Goal: Transaction & Acquisition: Purchase product/service

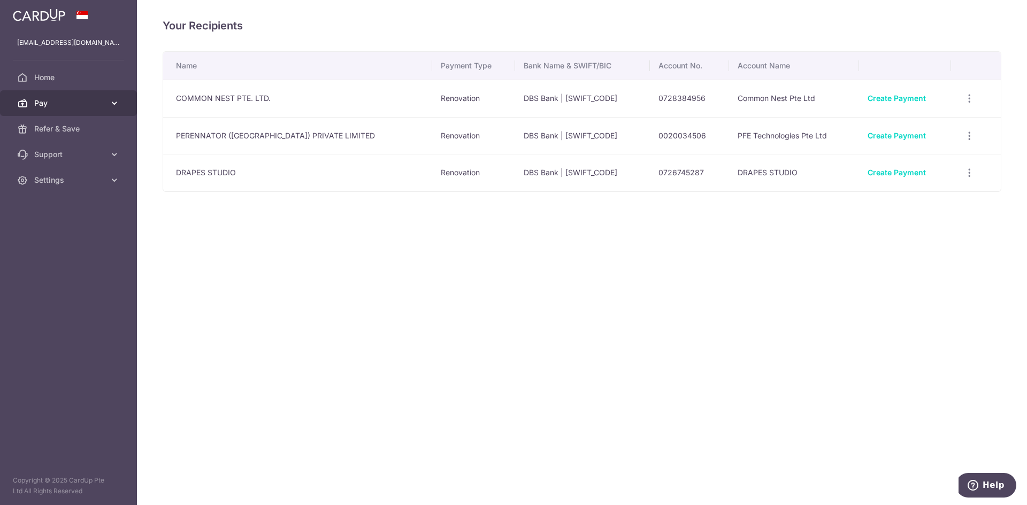
click at [62, 110] on link "Pay" at bounding box center [68, 103] width 137 height 26
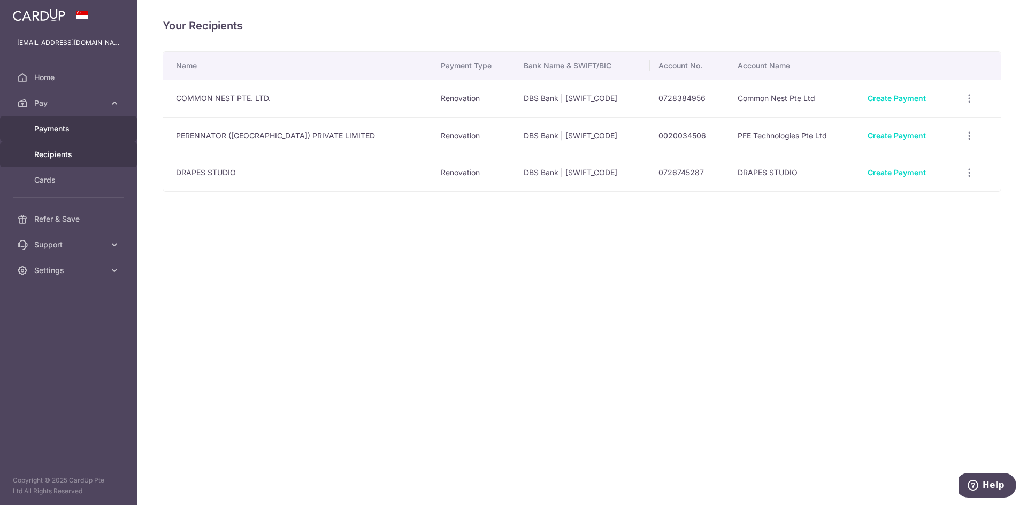
click at [61, 135] on link "Payments" at bounding box center [68, 129] width 137 height 26
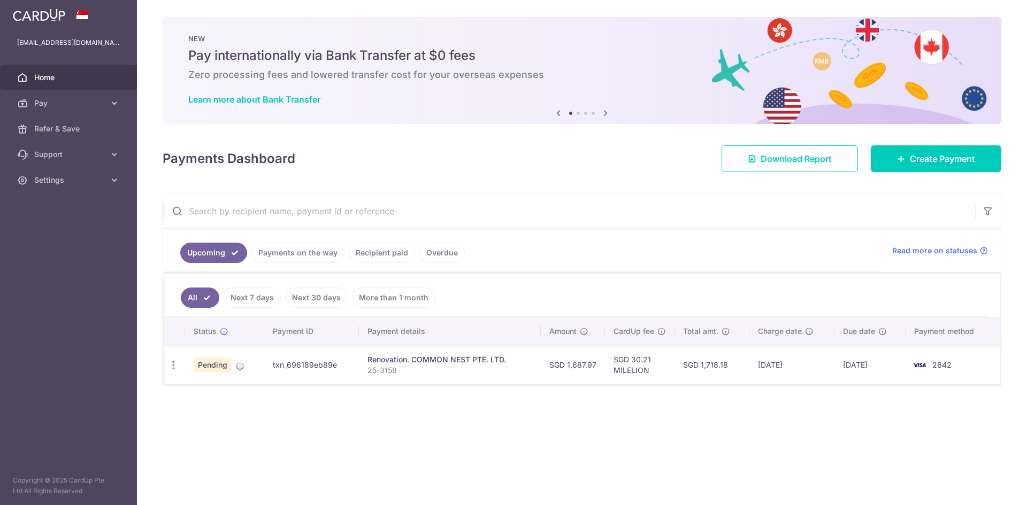
click at [45, 89] on link "Home" at bounding box center [68, 78] width 137 height 26
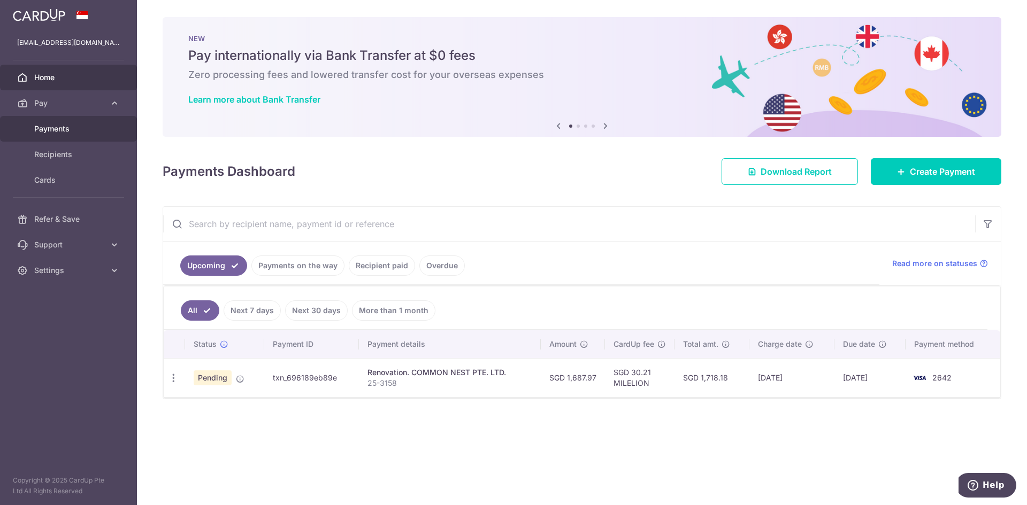
click at [74, 136] on link "Payments" at bounding box center [68, 129] width 137 height 26
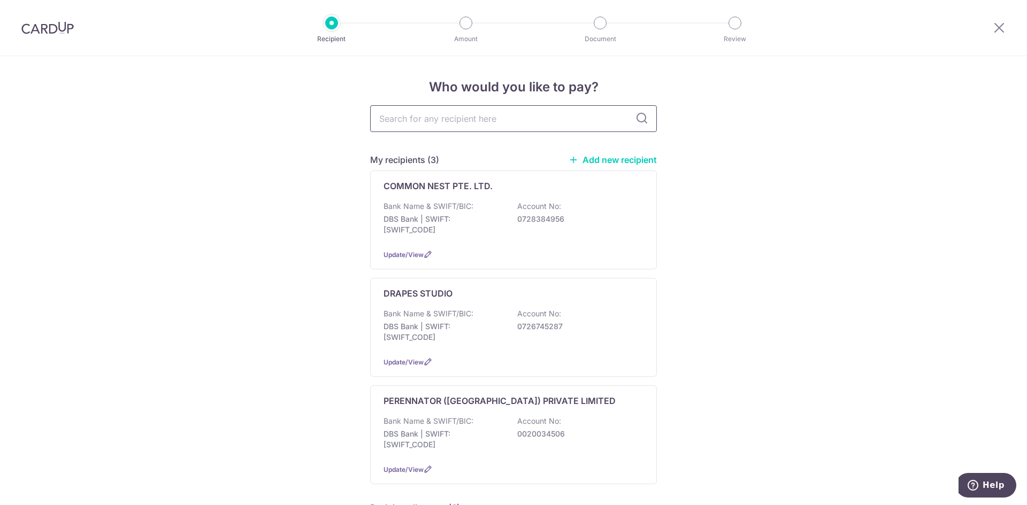
click at [501, 117] on input "text" at bounding box center [513, 118] width 287 height 27
click at [617, 160] on link "Add new recipient" at bounding box center [613, 160] width 88 height 11
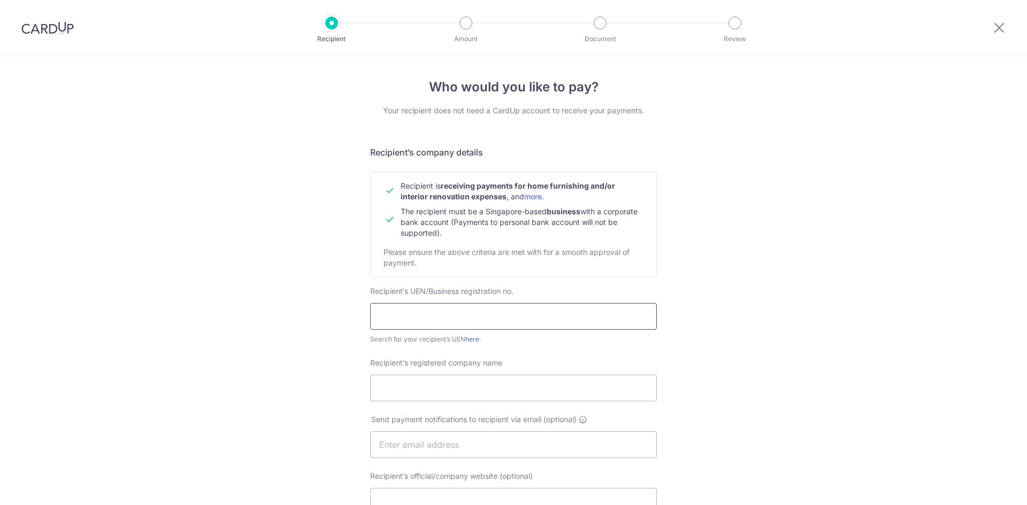
click at [449, 319] on input "text" at bounding box center [513, 316] width 287 height 27
paste input "CHONG ELECTRICAL SG PTE LTD"
type input "CHONG ELECTRICAL SG PTE LTD"
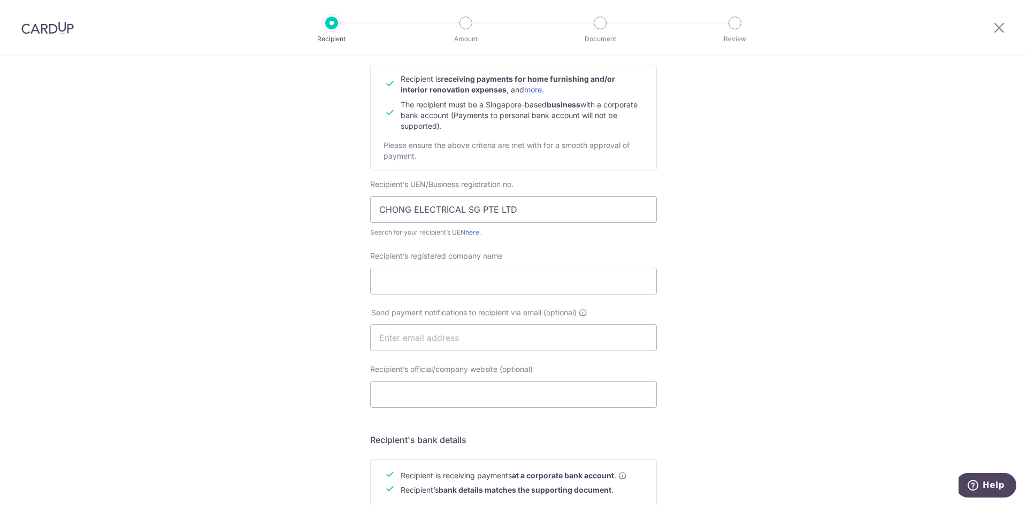
click at [444, 263] on div "Recipient’s registered company name" at bounding box center [513, 273] width 287 height 44
click at [443, 287] on input "Recipient’s registered company name" at bounding box center [513, 281] width 287 height 27
paste input "SMARTLUX ELECTRICAL PTE. LTD."
type input "SMARTLUX ELECTRICAL PTE. LTD."
click at [743, 266] on div "Who would you like to pay? Your recipient does not need a CardUp account to rec…" at bounding box center [513, 351] width 1027 height 804
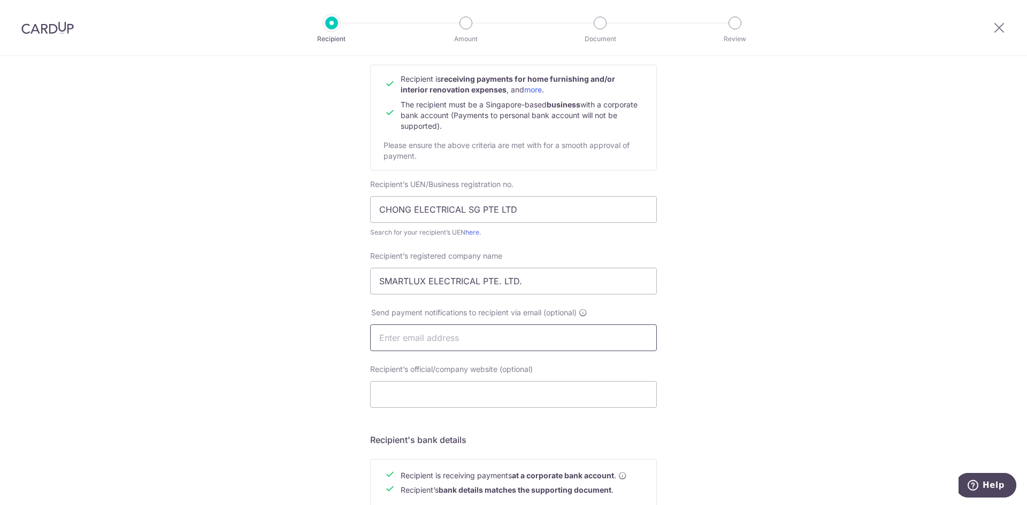
click at [513, 325] on input "text" at bounding box center [513, 338] width 287 height 27
click at [504, 344] on input "text" at bounding box center [513, 338] width 287 height 27
click at [427, 332] on input "text" at bounding box center [513, 338] width 287 height 27
paste input "[EMAIL_ADDRESS][DOMAIN_NAME]"
type input "[EMAIL_ADDRESS][DOMAIN_NAME]"
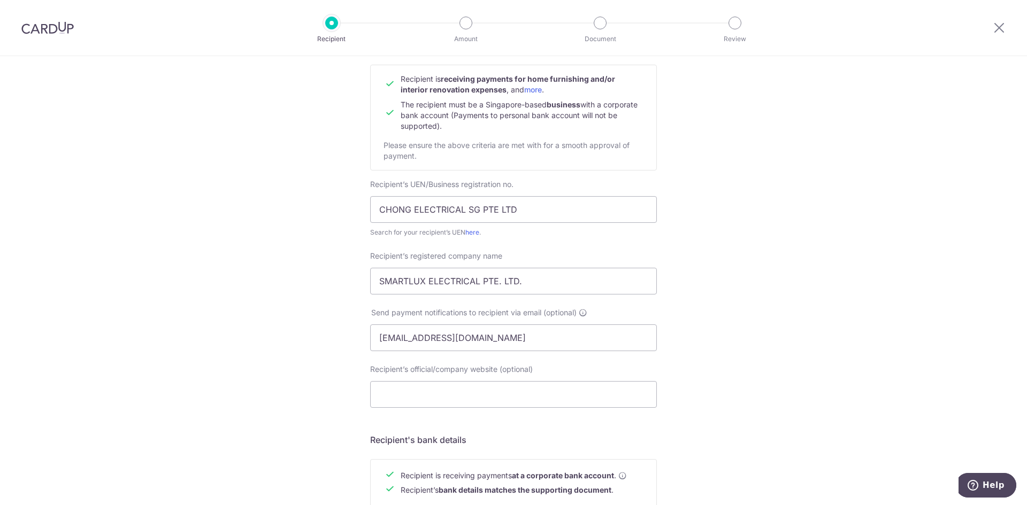
click at [816, 331] on div "Who would you like to pay? Your recipient does not need a CardUp account to rec…" at bounding box center [513, 351] width 1027 height 804
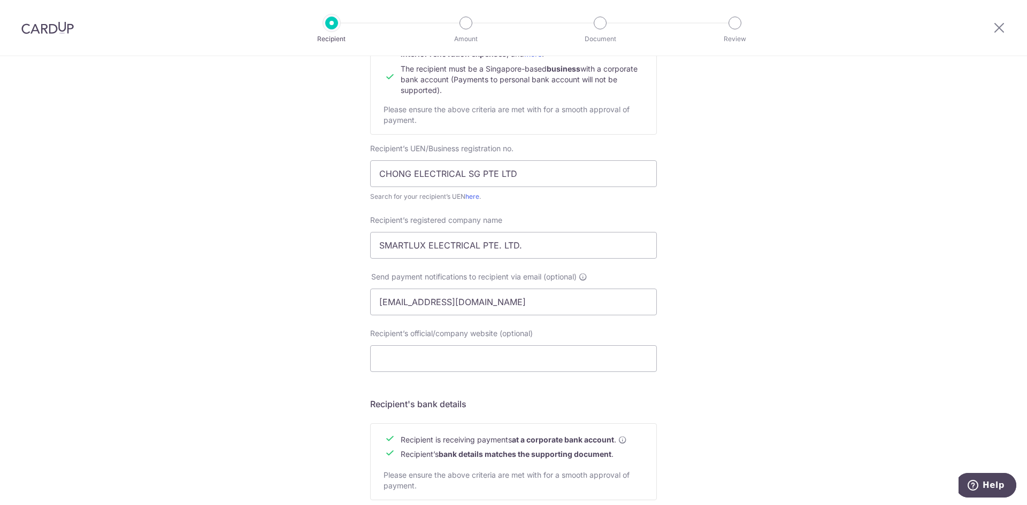
scroll to position [160, 0]
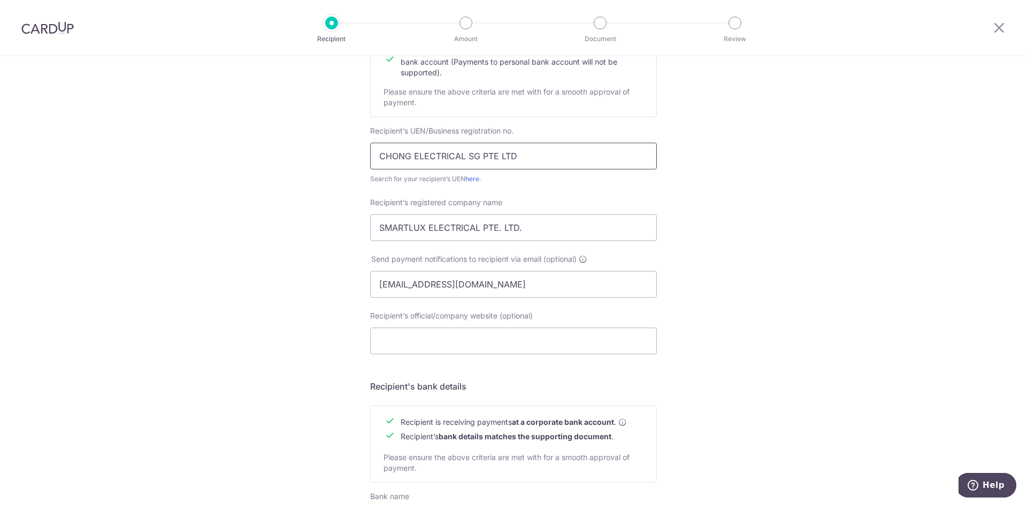
click at [451, 162] on input "CHONG ELECTRICAL SG PTE LTD" at bounding box center [513, 156] width 287 height 27
paste input "202122585K"
paste input "1934658N"
type input "201934658N"
click at [506, 239] on input "SMARTLUX ELECTRICAL PTE. LTD." at bounding box center [513, 227] width 287 height 27
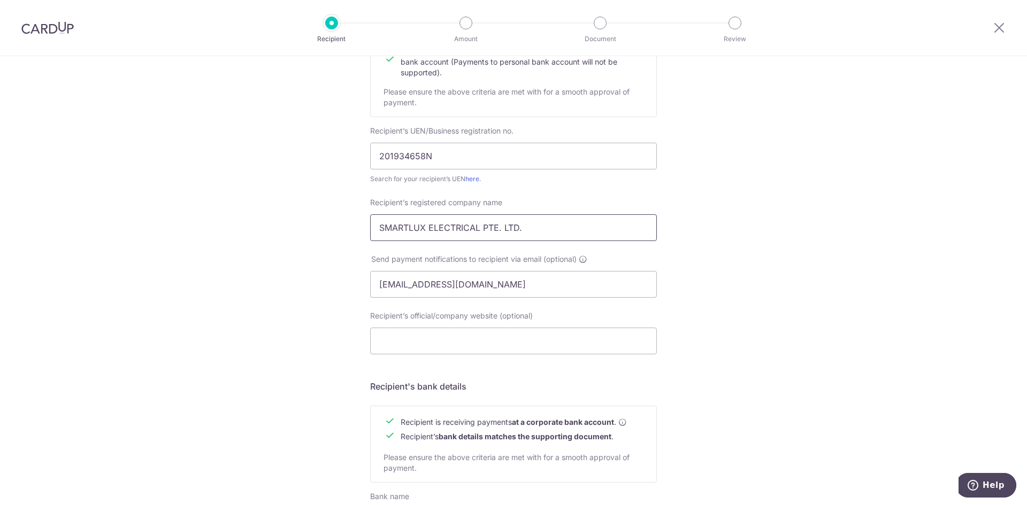
paste input "CHONG ELECTRICAL SG"
type input "CHONG ELECTRICAL SG PTE. LTD."
click at [474, 342] on input "Recipient’s official/company website (optional)" at bounding box center [513, 341] width 287 height 27
click at [745, 293] on div "Who would you like to pay? Your recipient does not need a CardUp account to rec…" at bounding box center [513, 298] width 1027 height 804
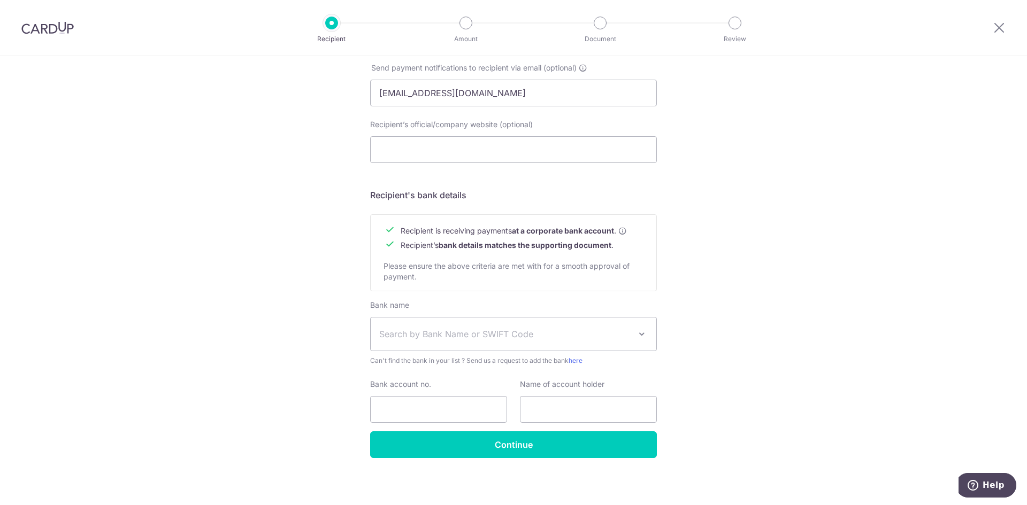
scroll to position [355, 0]
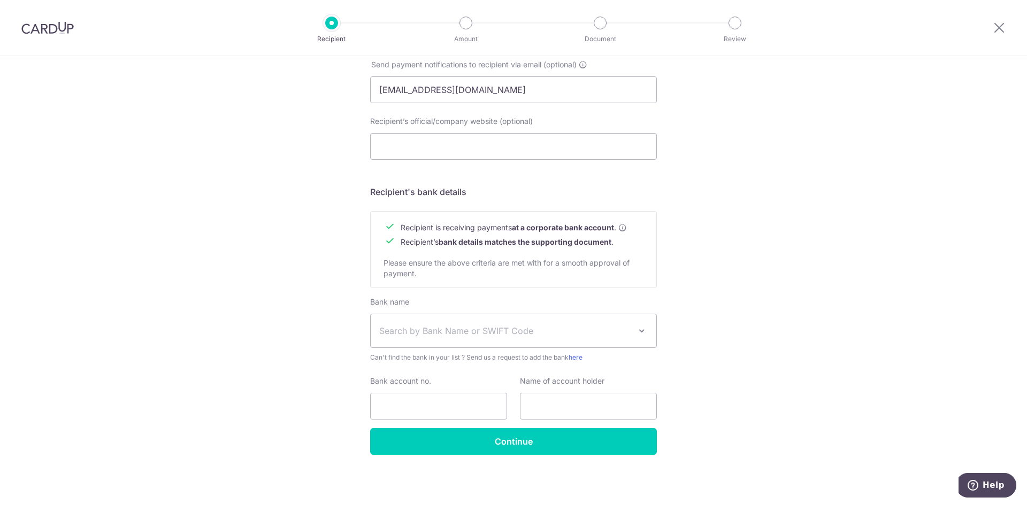
click at [480, 331] on span "Search by Bank Name or SWIFT Code" at bounding box center [504, 331] width 251 height 13
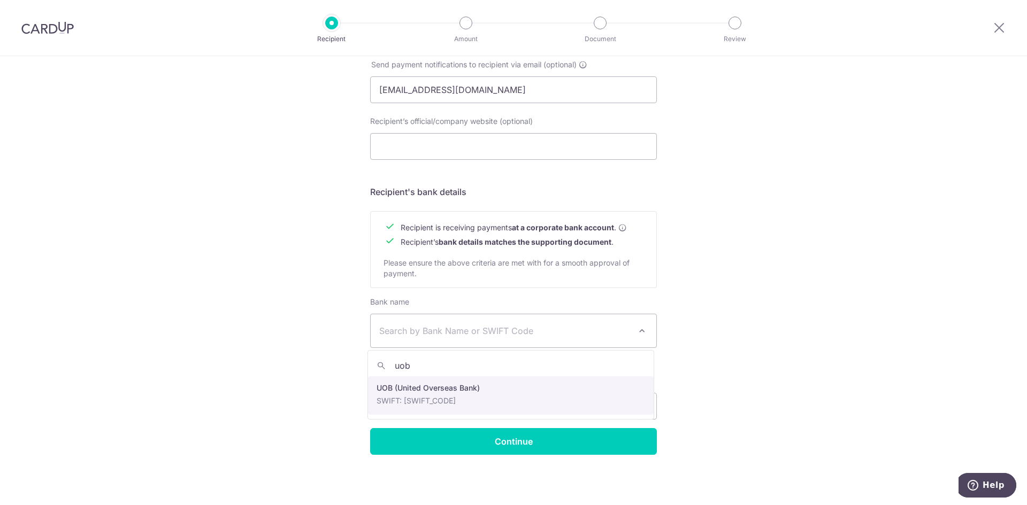
type input "uob"
select select "18"
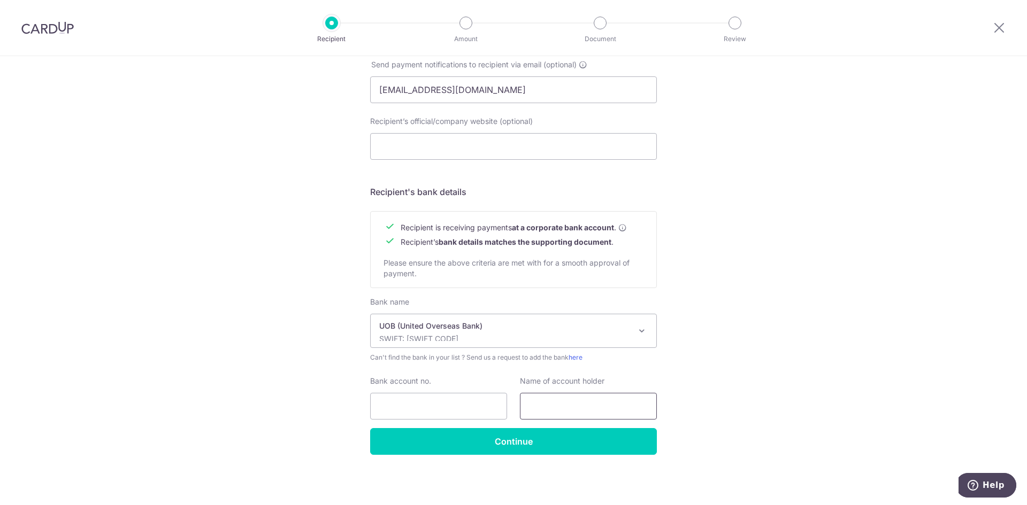
click at [560, 404] on input "text" at bounding box center [588, 406] width 137 height 27
paste input "CHONG ELECTRICAL SG PTE. LTD."
click at [633, 403] on input "CHONG ELECTRICAL SG PTE. LTD." at bounding box center [588, 406] width 137 height 27
paste input "LTD"
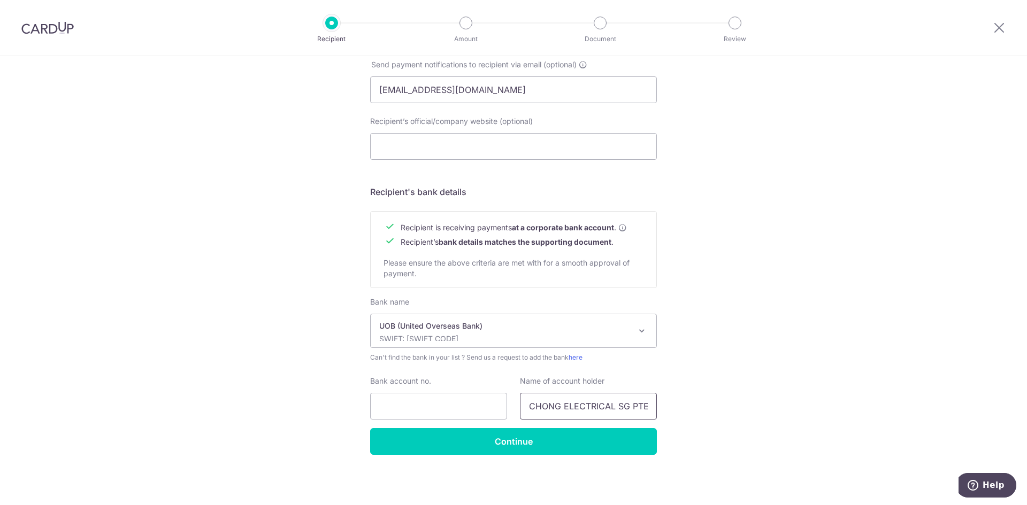
scroll to position [0, 18]
type input "CHONG ELECTRICAL SG PTE LTD"
click at [474, 414] on input "Bank account no." at bounding box center [438, 406] width 137 height 27
paste input "380 33777 80"
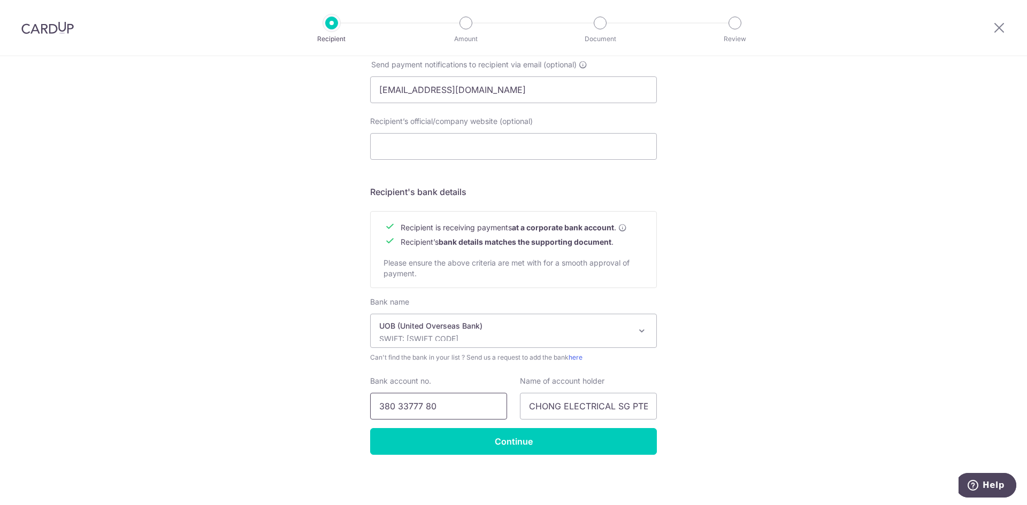
click at [396, 403] on input "380 33777 80" at bounding box center [438, 406] width 137 height 27
click at [416, 409] on input "38033777 80" at bounding box center [438, 406] width 137 height 27
type input "3803377780"
click at [453, 444] on input "Continue" at bounding box center [513, 441] width 287 height 27
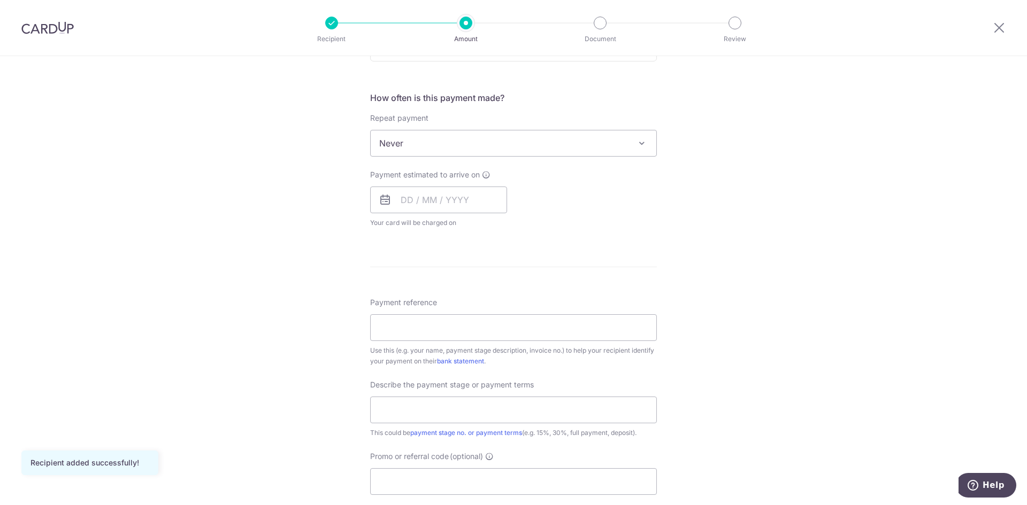
scroll to position [269, 0]
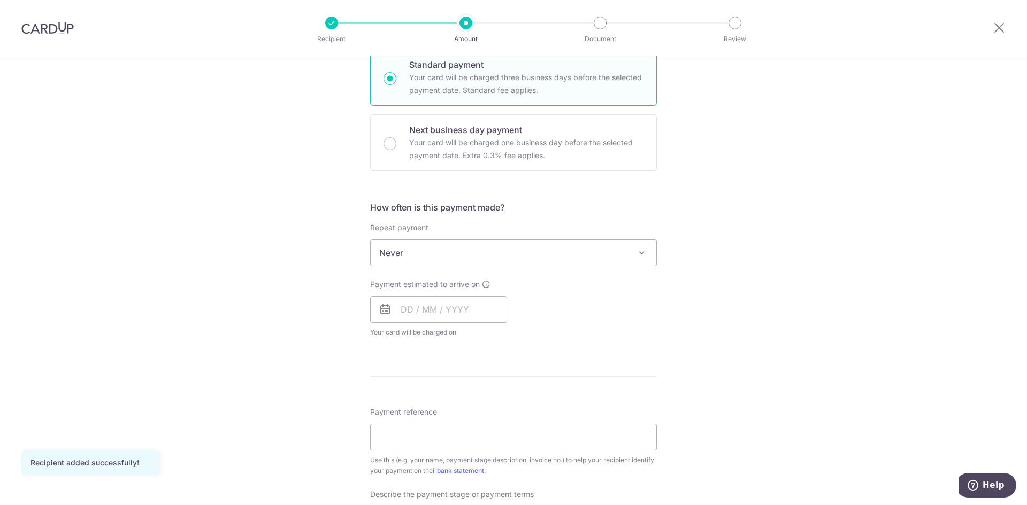
click at [64, 30] on img at bounding box center [47, 27] width 52 height 13
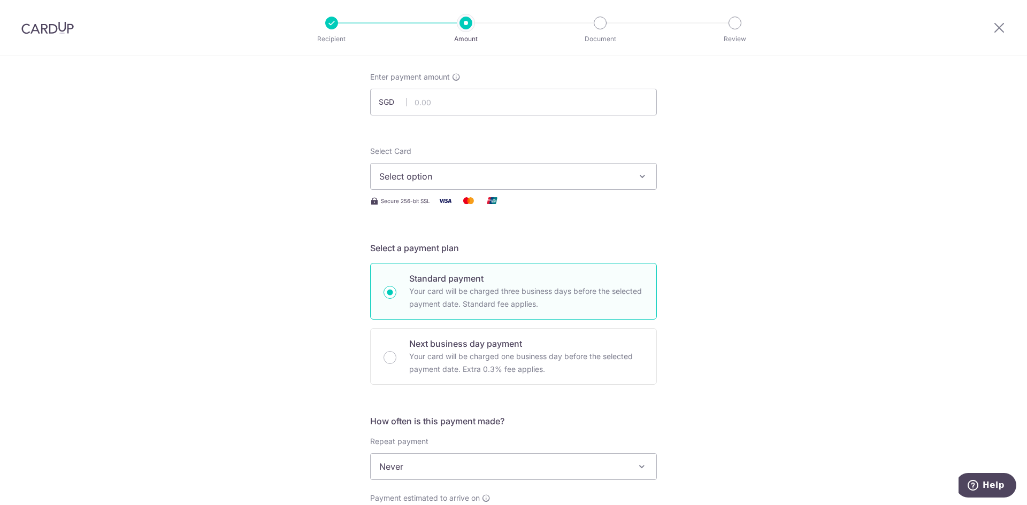
click at [438, 175] on span "Select option" at bounding box center [503, 176] width 249 height 13
click at [454, 245] on link "**** 2642" at bounding box center [514, 253] width 286 height 26
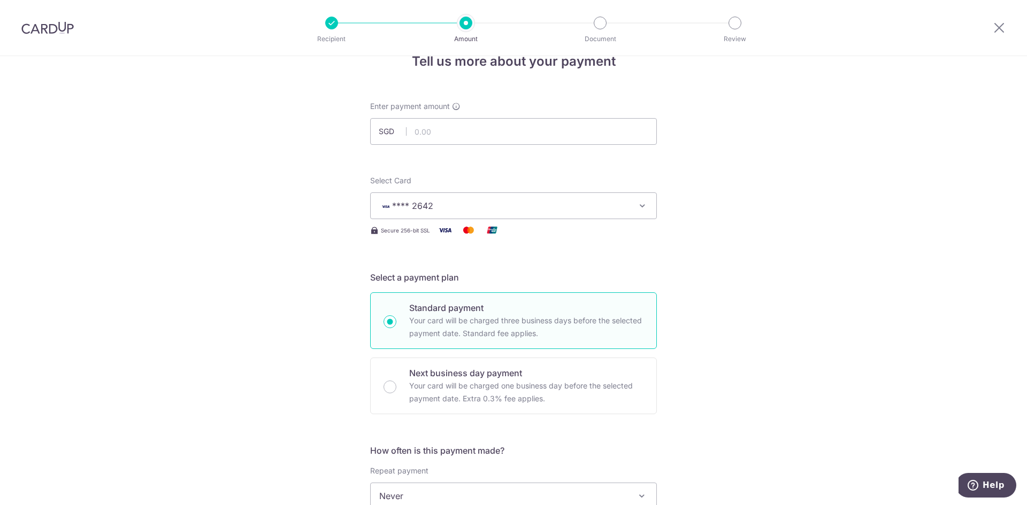
scroll to position [0, 0]
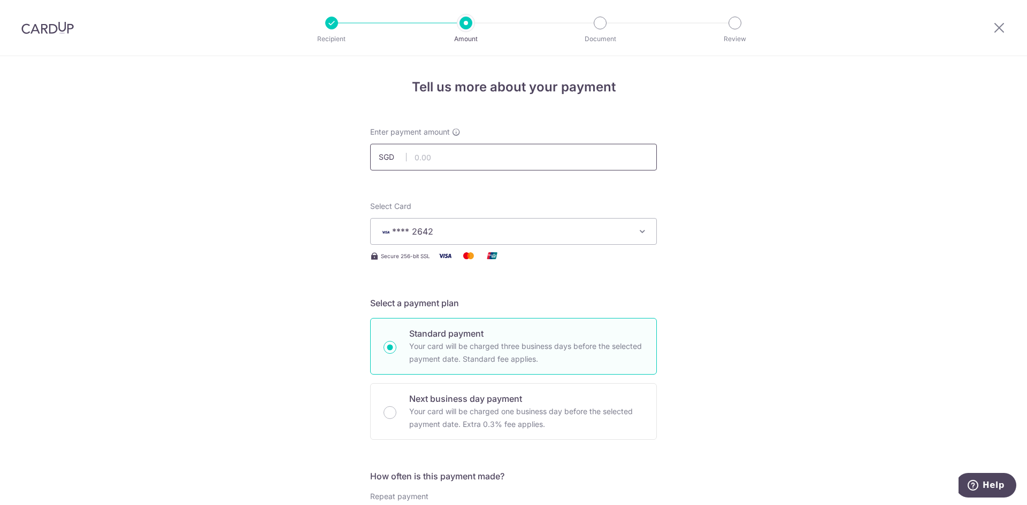
click at [475, 152] on input "text" at bounding box center [513, 157] width 287 height 27
type input "1,687.97"
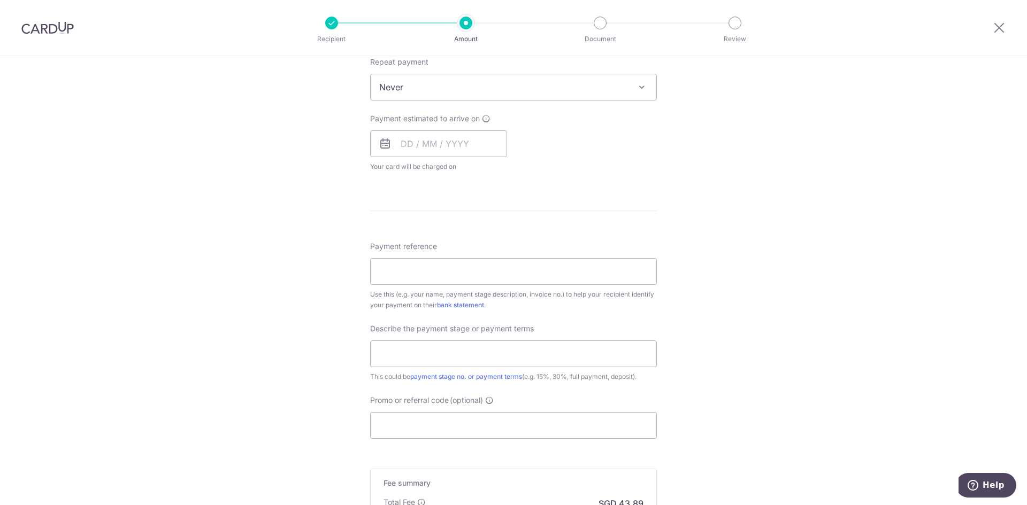
scroll to position [588, 0]
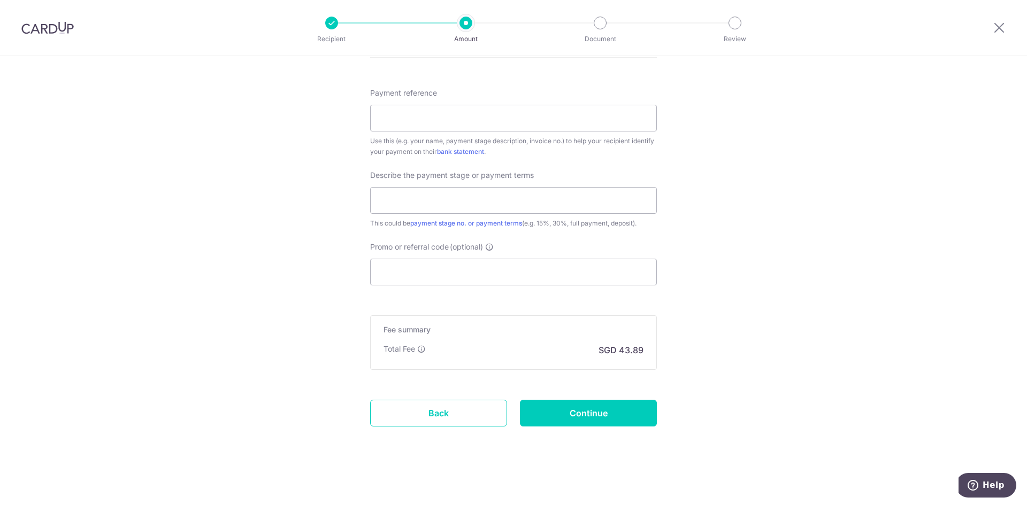
click at [47, 30] on img at bounding box center [47, 27] width 52 height 13
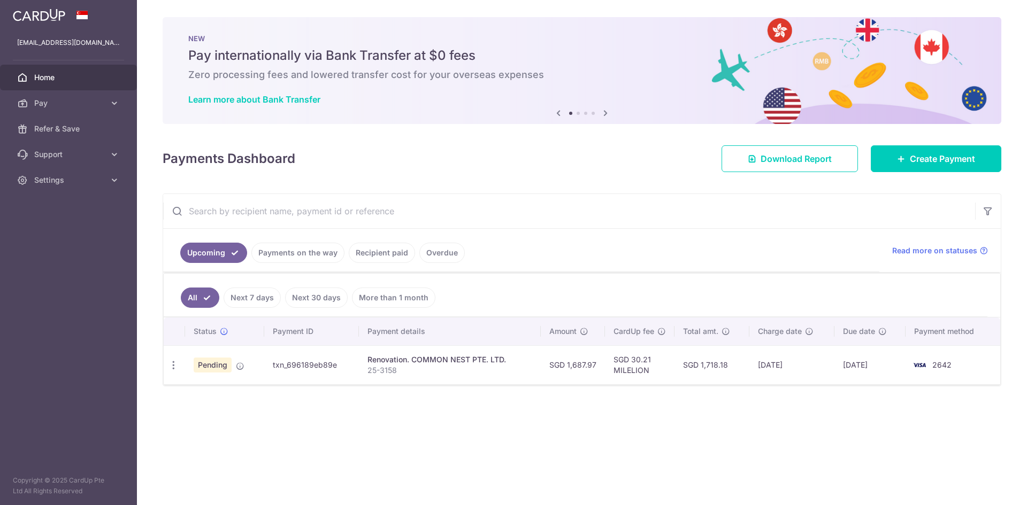
drag, startPoint x: 726, startPoint y: 365, endPoint x: 703, endPoint y: 365, distance: 23.5
click at [703, 365] on td "SGD 1,718.18" at bounding box center [711, 364] width 75 height 39
copy td "1,718.18"
click at [590, 298] on ul "All Next 7 days Next 30 days More than 1 month" at bounding box center [576, 295] width 824 height 43
click at [32, 72] on link "Home" at bounding box center [68, 78] width 137 height 26
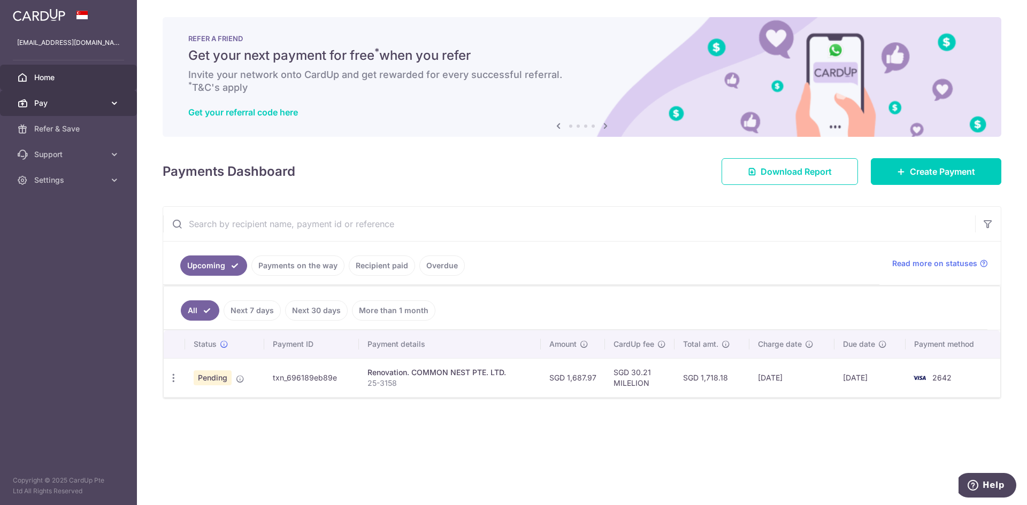
click at [89, 111] on link "Pay" at bounding box center [68, 103] width 137 height 26
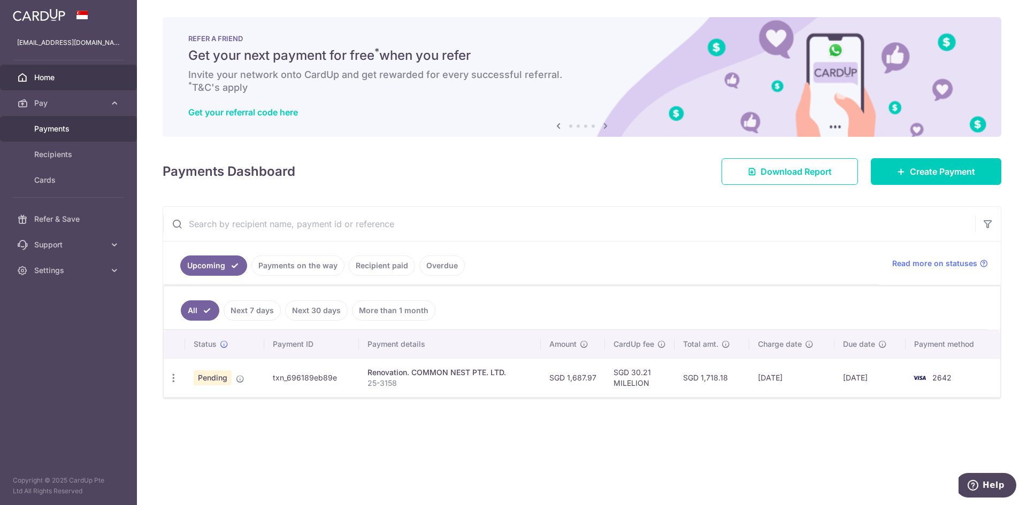
click at [75, 123] on link "Payments" at bounding box center [68, 129] width 137 height 26
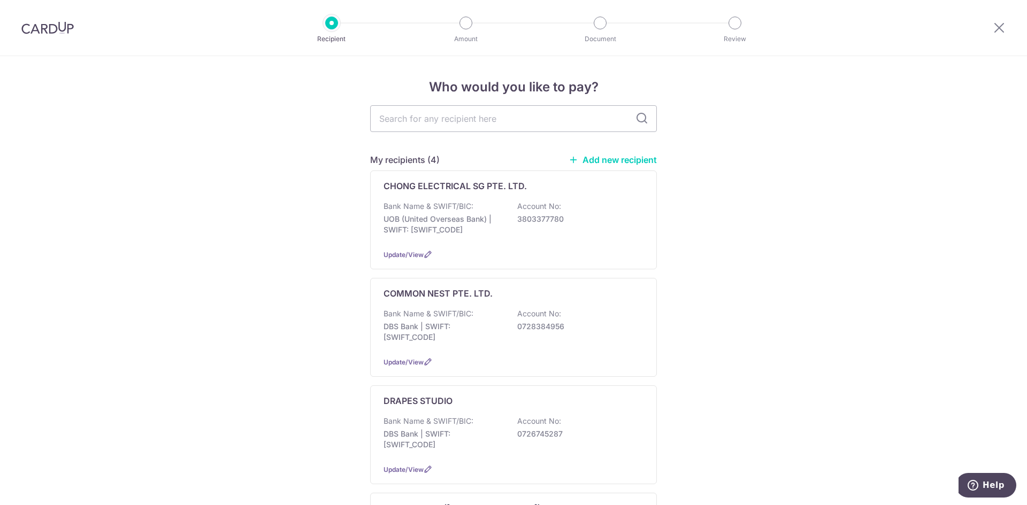
click at [50, 30] on img at bounding box center [47, 27] width 52 height 13
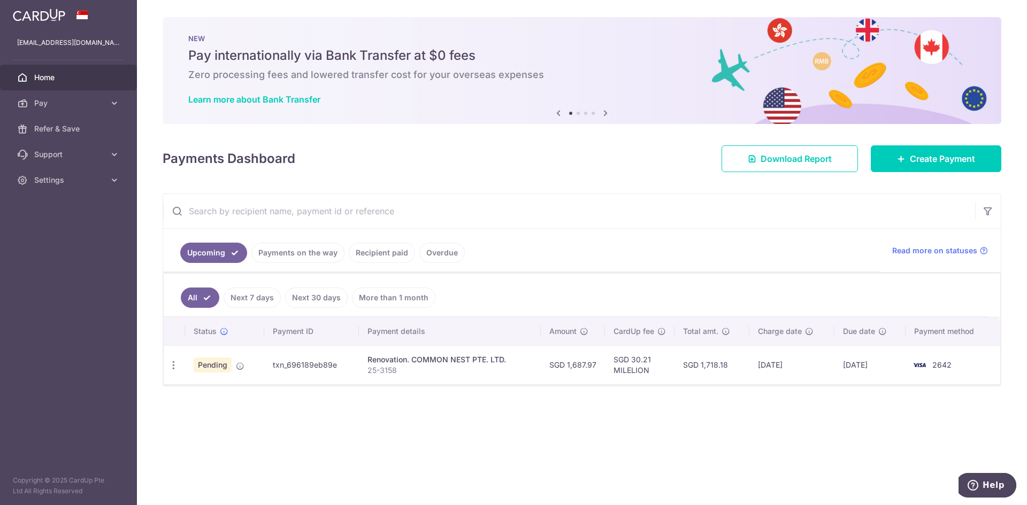
click at [306, 363] on td "txn_696189eb89e" at bounding box center [311, 364] width 95 height 39
click at [211, 365] on span "Pending" at bounding box center [213, 365] width 38 height 15
click at [54, 105] on span "Pay" at bounding box center [69, 103] width 71 height 11
click at [56, 128] on span "Payments" at bounding box center [69, 129] width 71 height 11
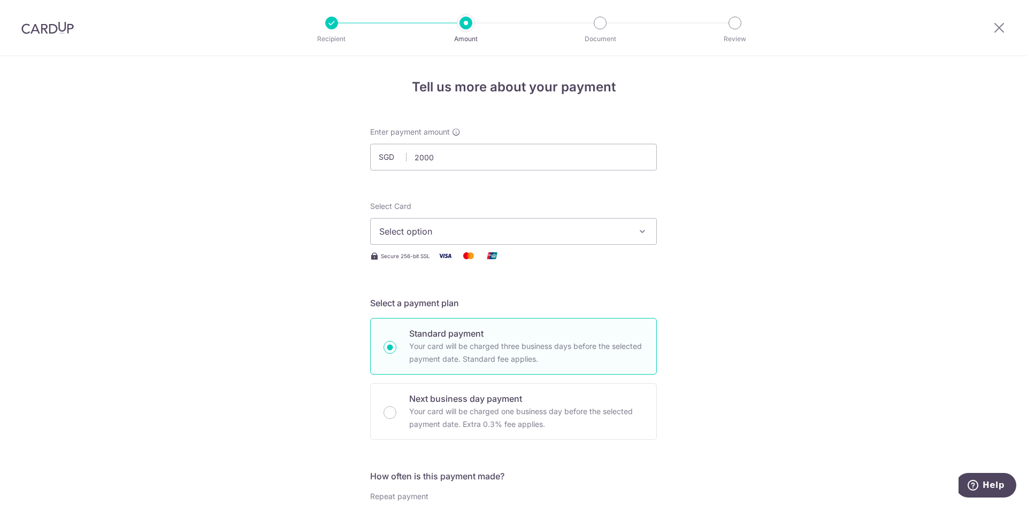
type input "2,000.00"
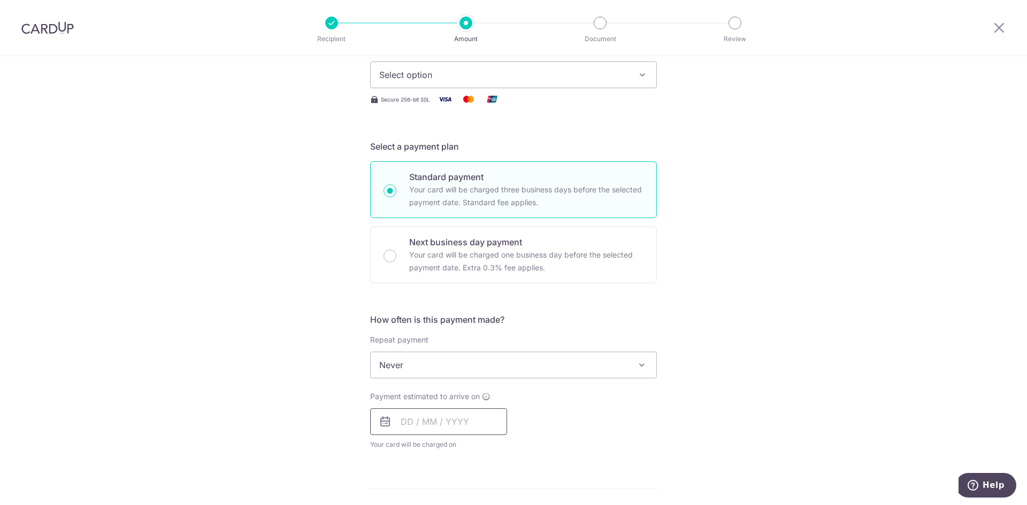
scroll to position [214, 0]
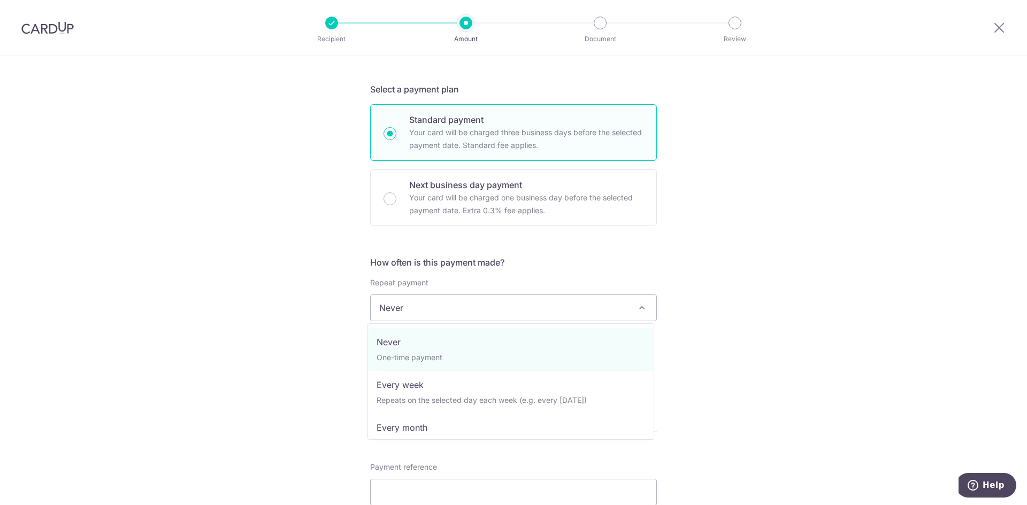
click at [475, 312] on span "Never" at bounding box center [514, 308] width 286 height 26
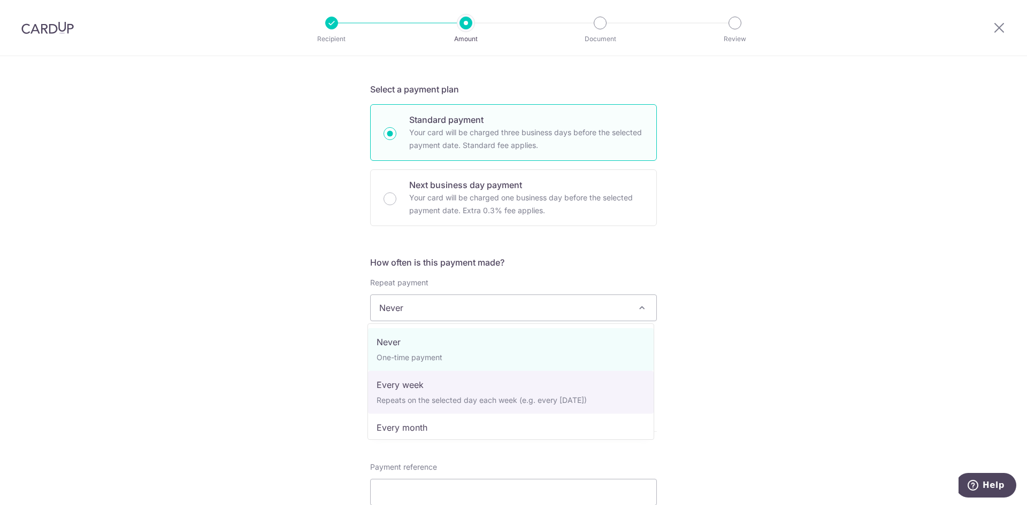
select select "2"
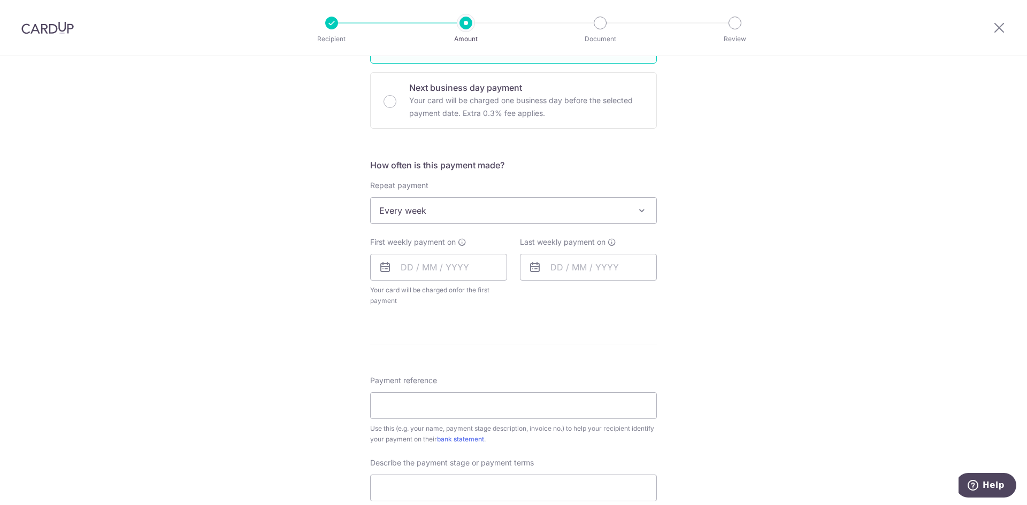
scroll to position [321, 0]
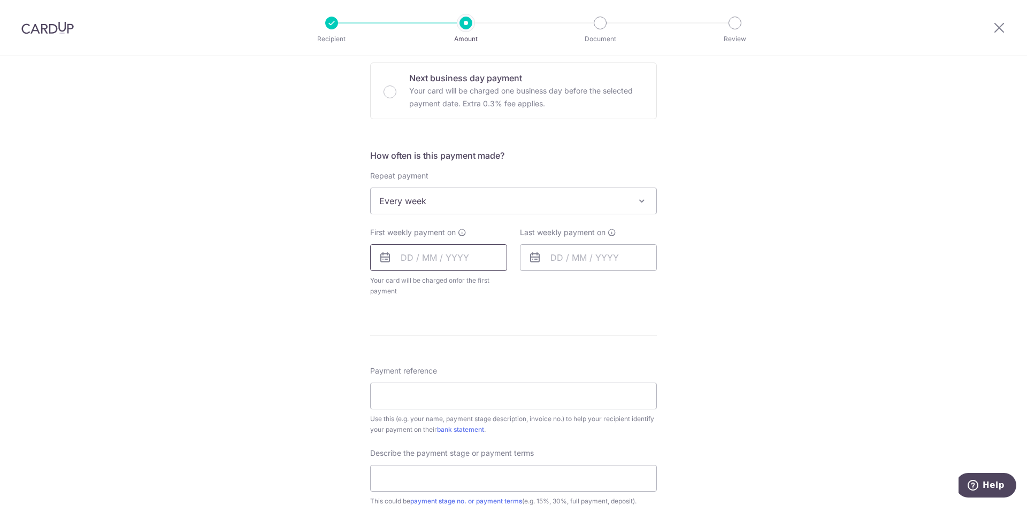
click at [437, 258] on input "text" at bounding box center [438, 257] width 137 height 27
click at [763, 259] on div "Tell us more about your payment Enter payment amount SGD 2,000.00 2000.00 Selec…" at bounding box center [513, 260] width 1027 height 1050
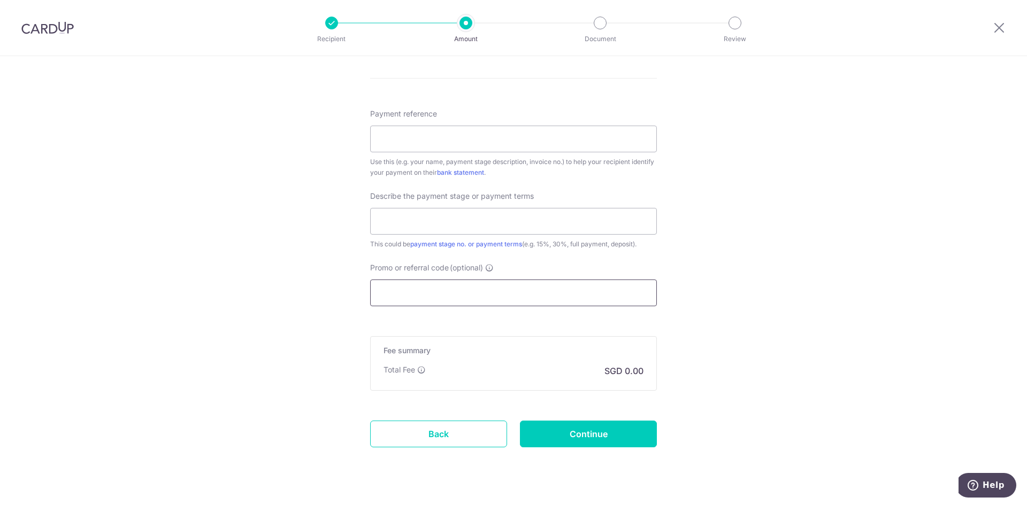
scroll to position [547, 0]
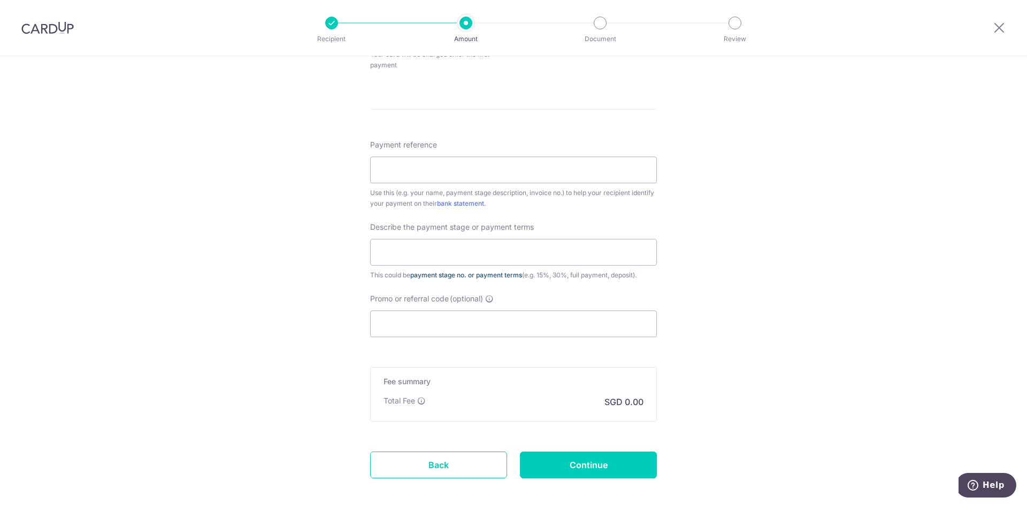
click at [482, 277] on link "payment stage no. or payment terms" at bounding box center [466, 275] width 112 height 8
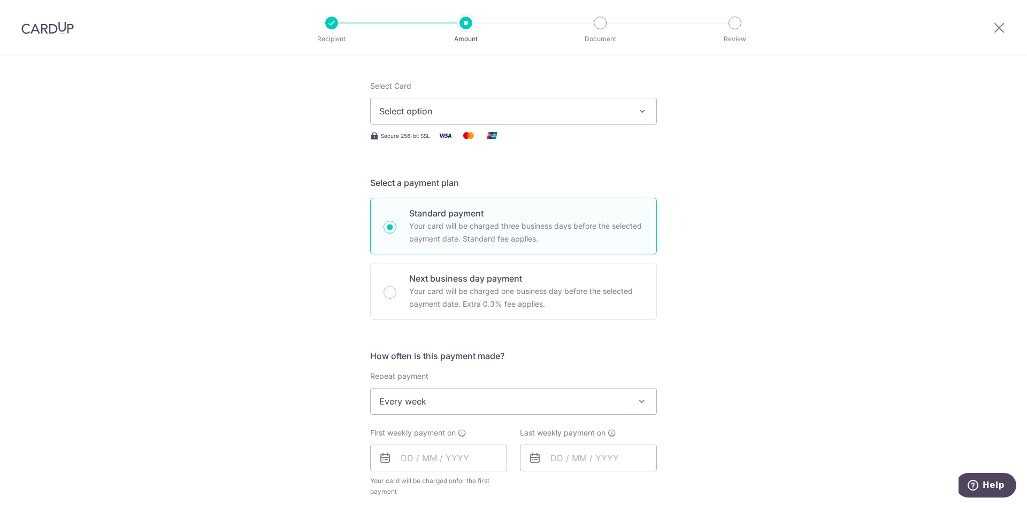
scroll to position [119, 0]
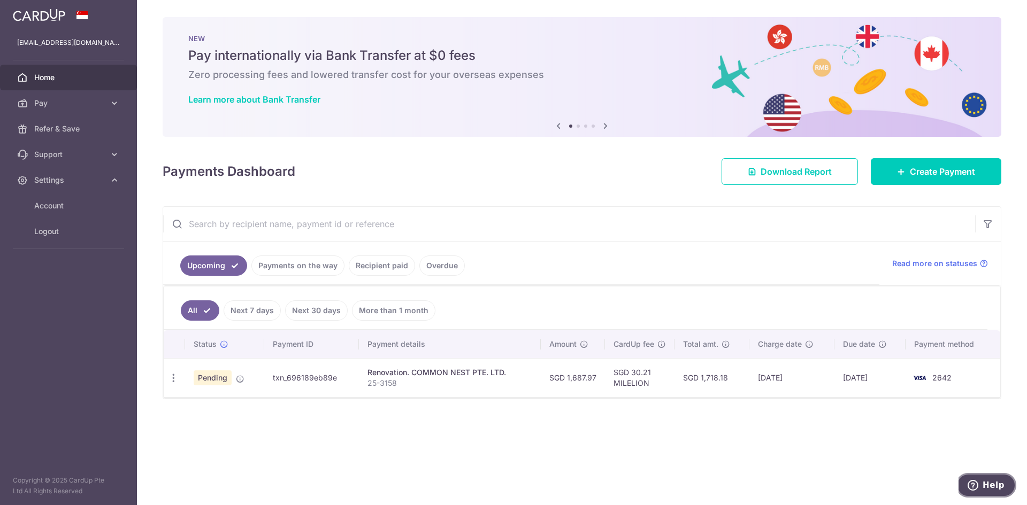
click at [978, 485] on icon "Help" at bounding box center [972, 485] width 11 height 11
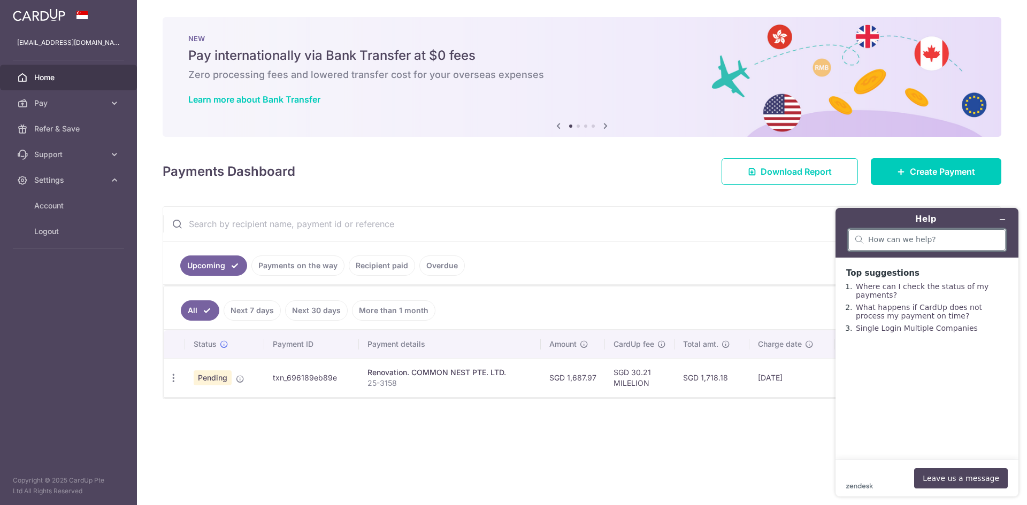
click at [897, 241] on input "search" at bounding box center [933, 240] width 130 height 10
type input "["
type input "promo"
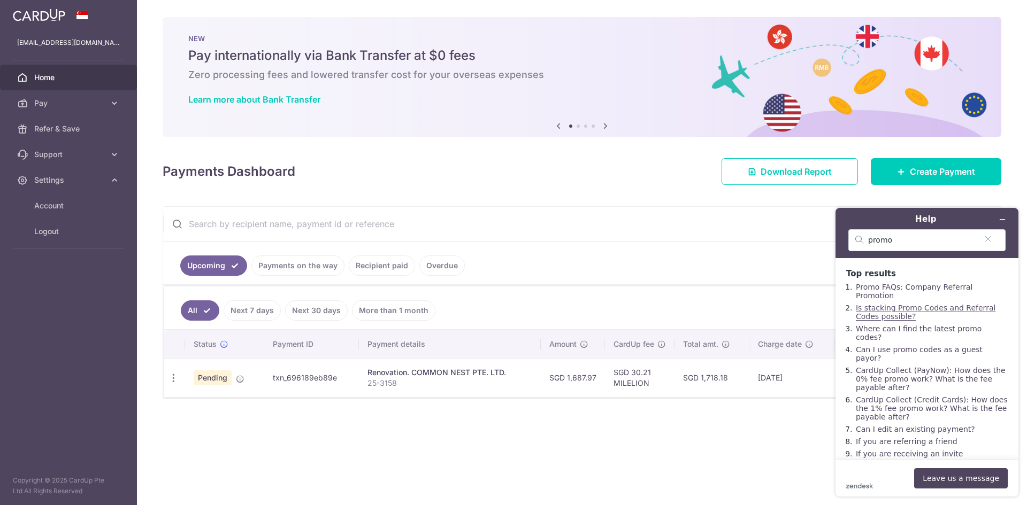
click at [935, 304] on link "Is stacking Promo Codes and Referral Codes possible?" at bounding box center [926, 312] width 140 height 17
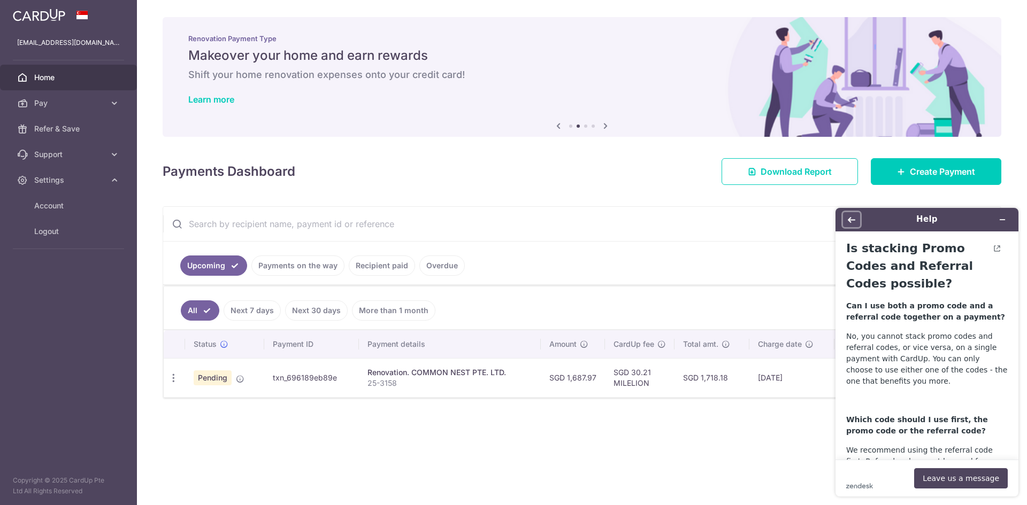
click at [851, 213] on button "Back" at bounding box center [851, 219] width 17 height 15
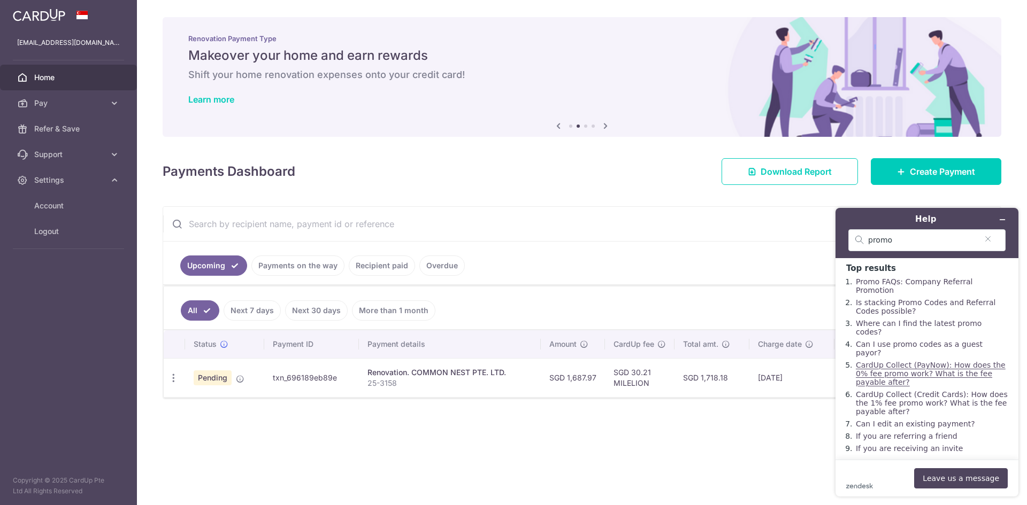
scroll to position [6, 0]
click at [932, 235] on div "promo" at bounding box center [926, 240] width 157 height 22
